Goal: Go to known website: Access a specific website the user already knows

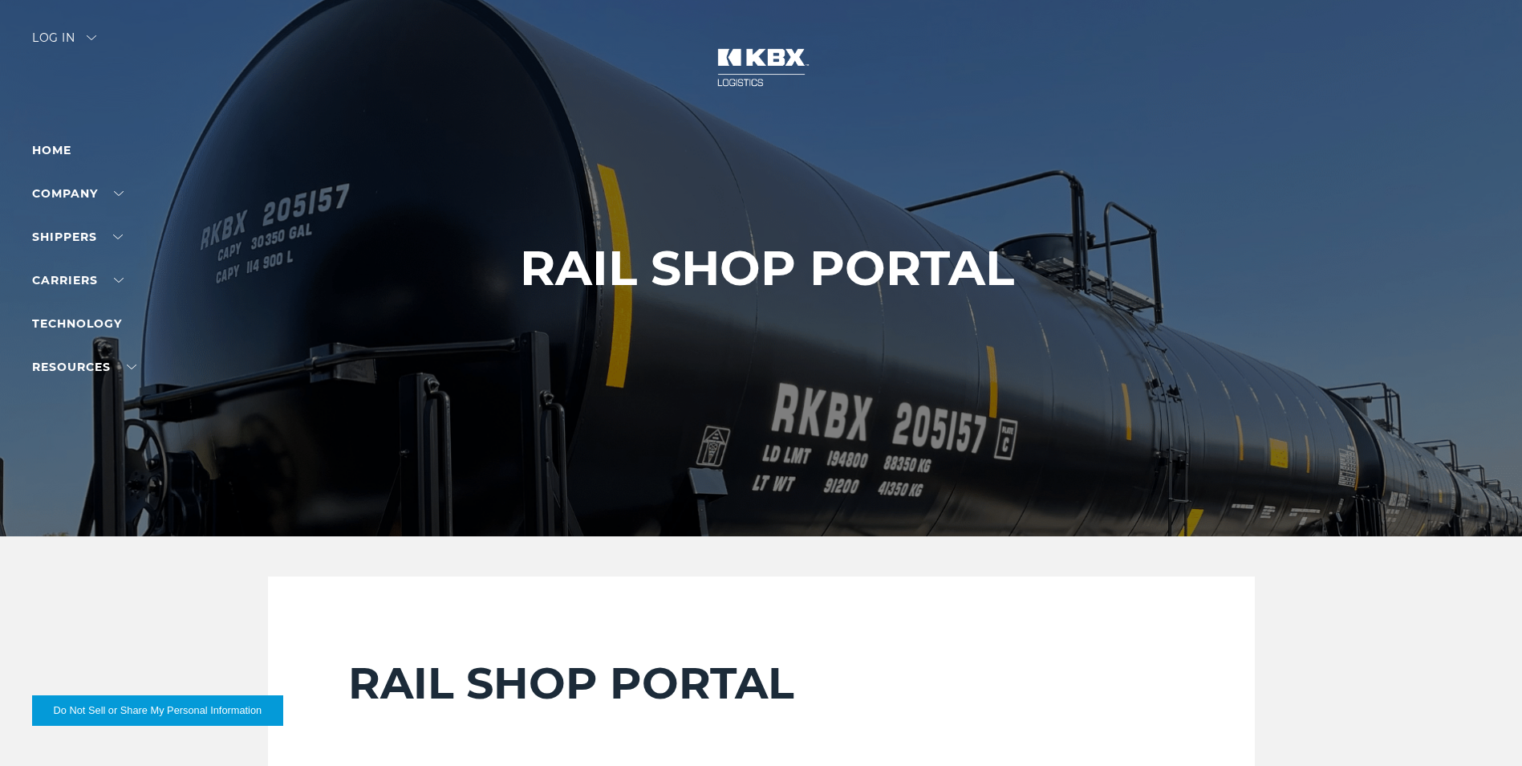
click at [92, 47] on div "Log in" at bounding box center [64, 43] width 64 height 23
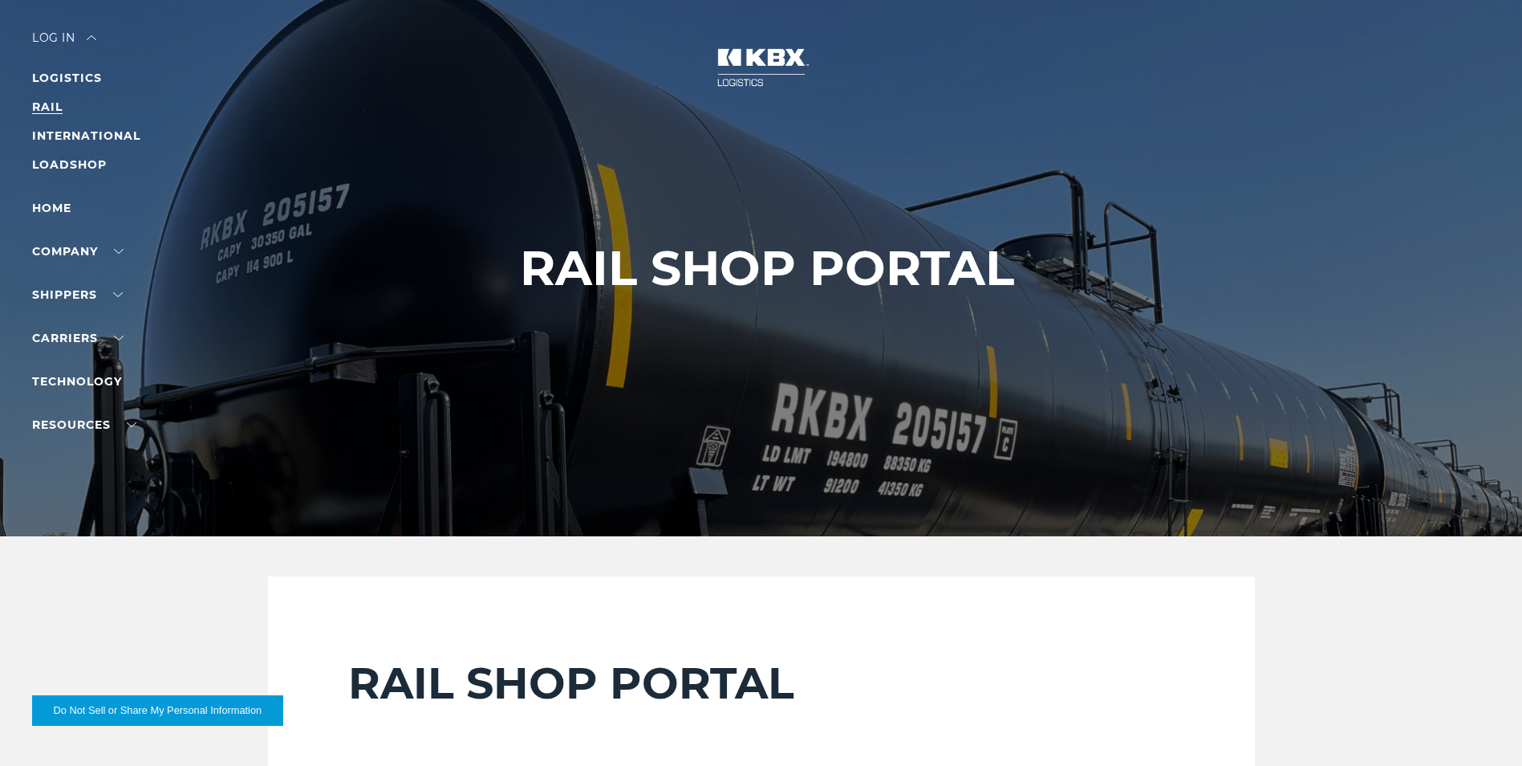
click at [36, 108] on link "RAIL" at bounding box center [47, 107] width 30 height 14
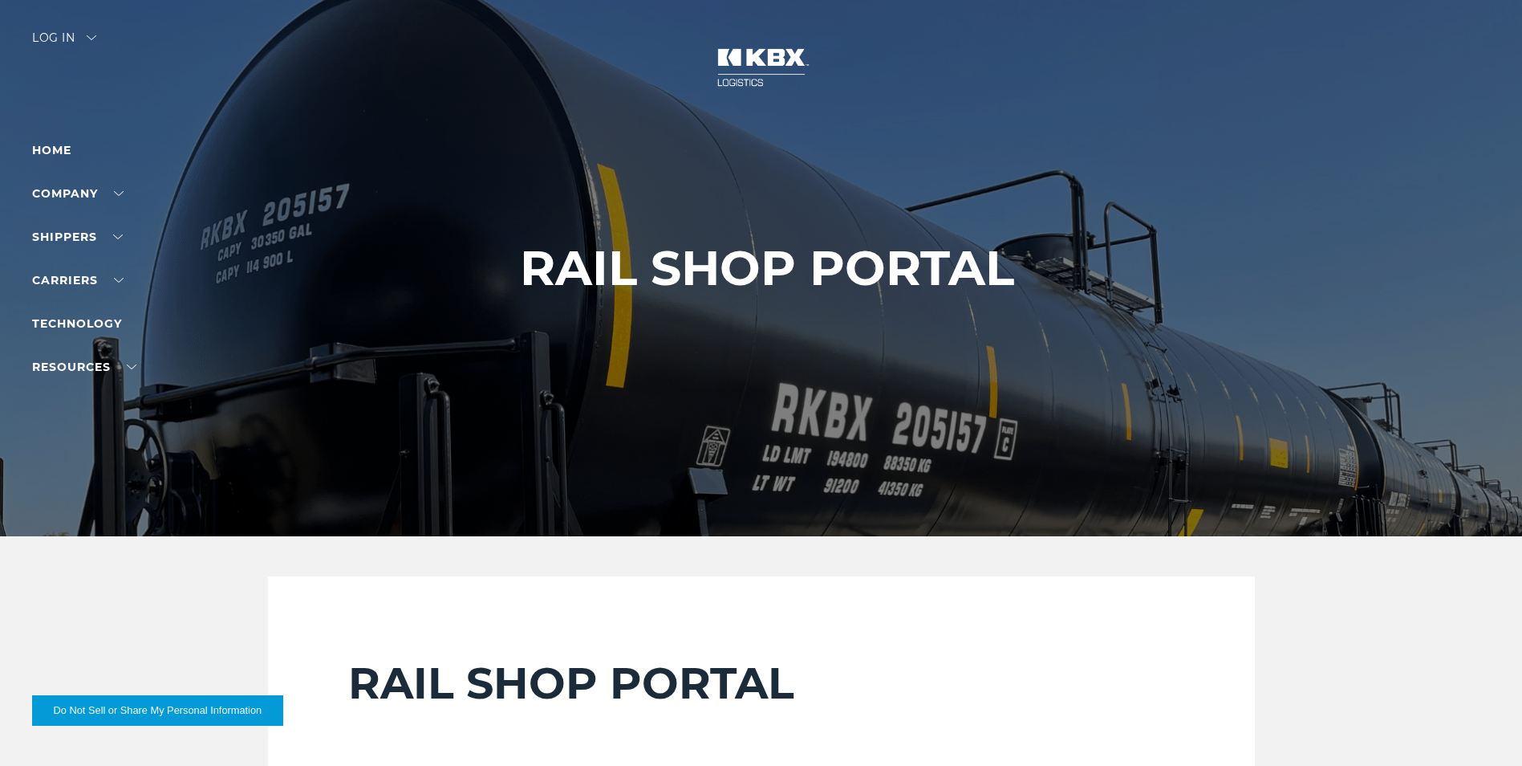
click at [63, 44] on div "Log in" at bounding box center [64, 43] width 64 height 23
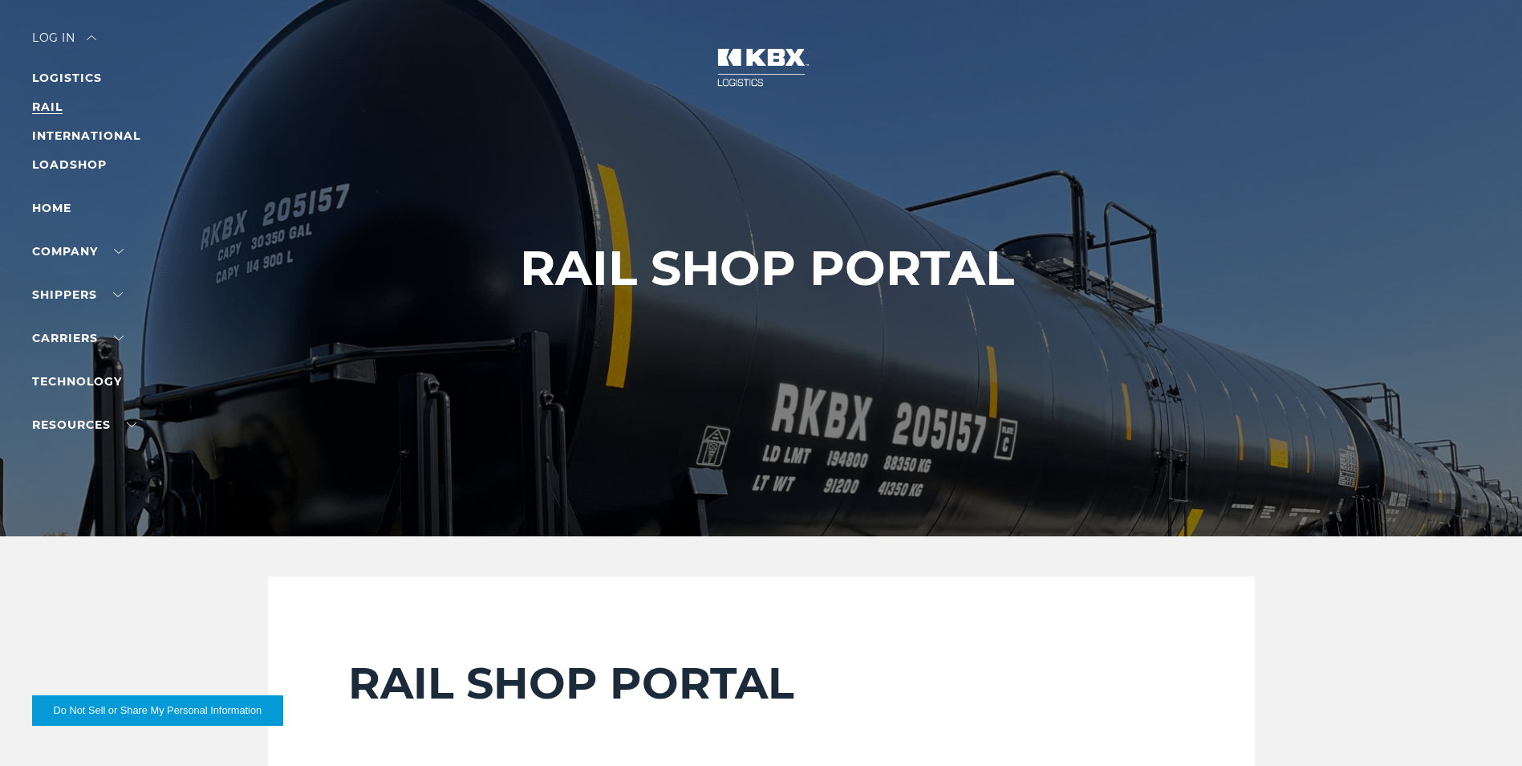
click at [54, 103] on link "RAIL" at bounding box center [47, 107] width 30 height 14
